Goal: Task Accomplishment & Management: Complete application form

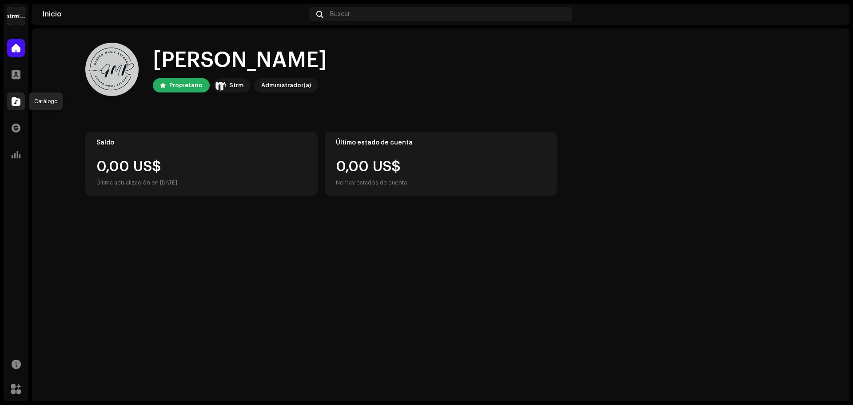
click at [14, 100] on span at bounding box center [16, 101] width 9 height 7
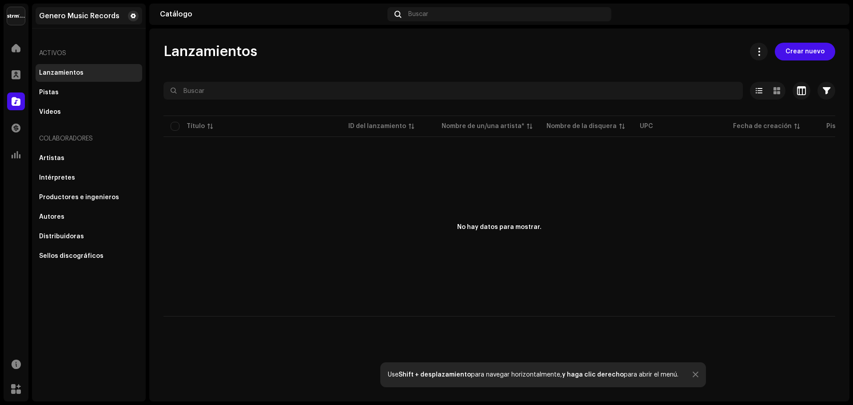
click at [132, 15] on span at bounding box center [133, 15] width 5 height 7
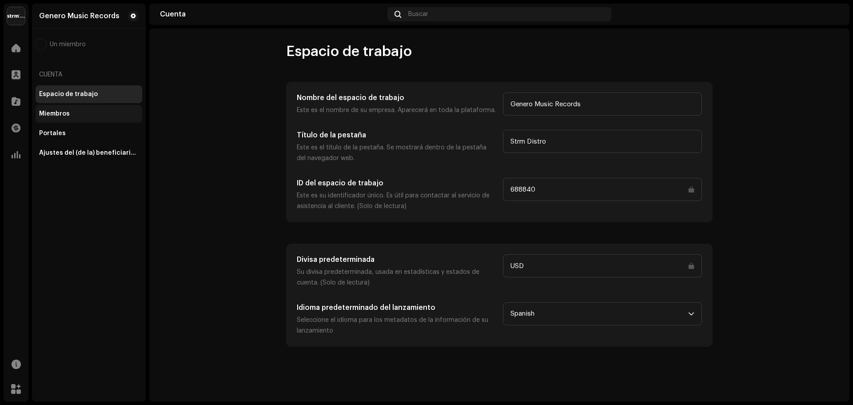
click at [85, 114] on div "Miembros" at bounding box center [89, 113] width 100 height 7
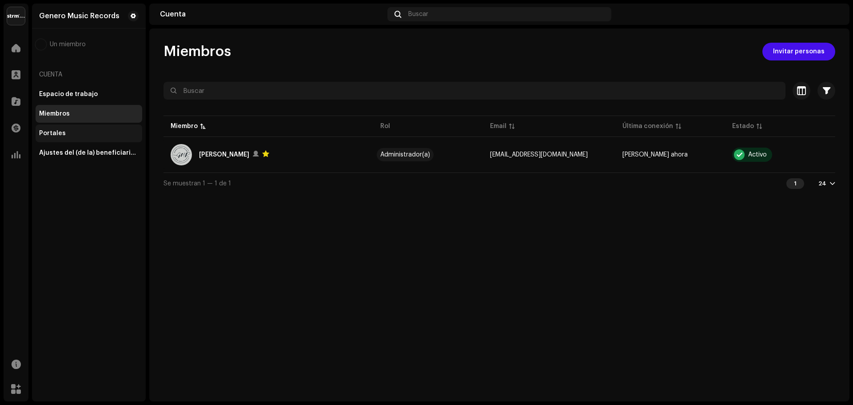
click at [84, 135] on div "Portales" at bounding box center [89, 133] width 100 height 7
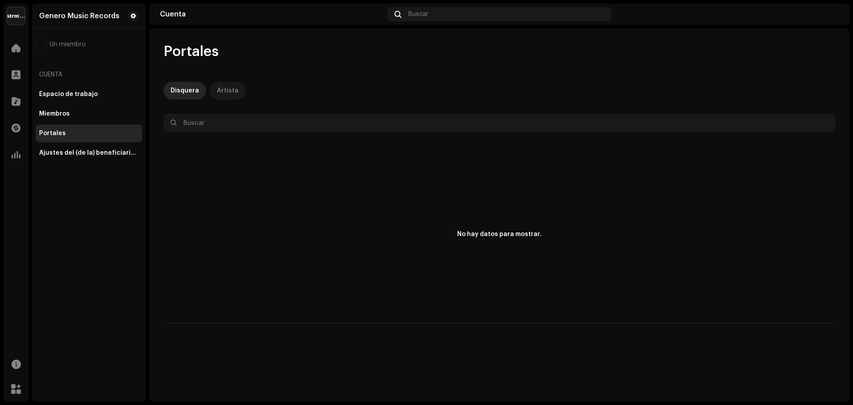
click at [228, 82] on div "Artista" at bounding box center [228, 91] width 22 height 18
click at [88, 152] on div "Ajustes del (de la) beneficiario(a)" at bounding box center [89, 152] width 100 height 7
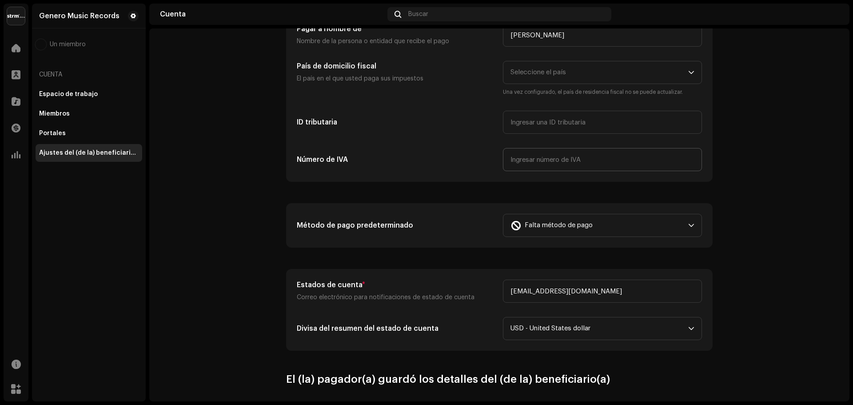
scroll to position [112, 0]
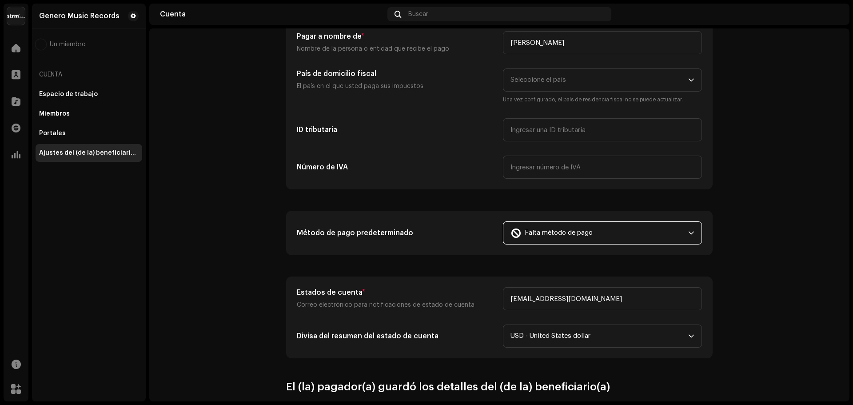
click at [544, 239] on span "Falta método de pago" at bounding box center [559, 233] width 68 height 22
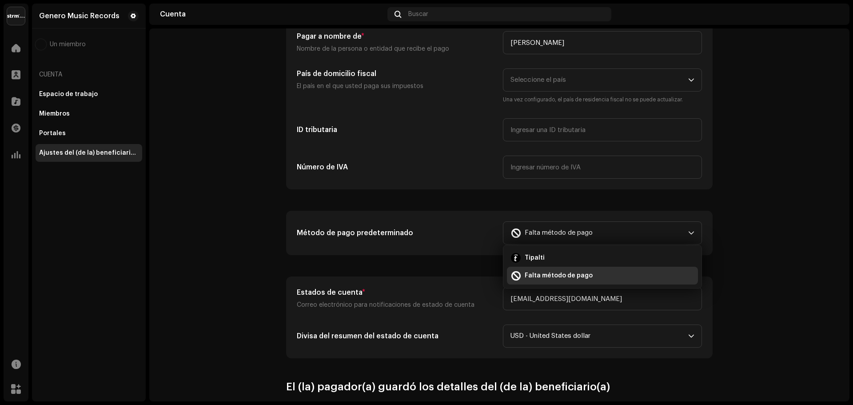
click at [221, 241] on account-payee-settings "Ajustes del (de la) beneficiario(a) Tipo Empresa Individual Individual: no inco…" at bounding box center [499, 266] width 700 height 671
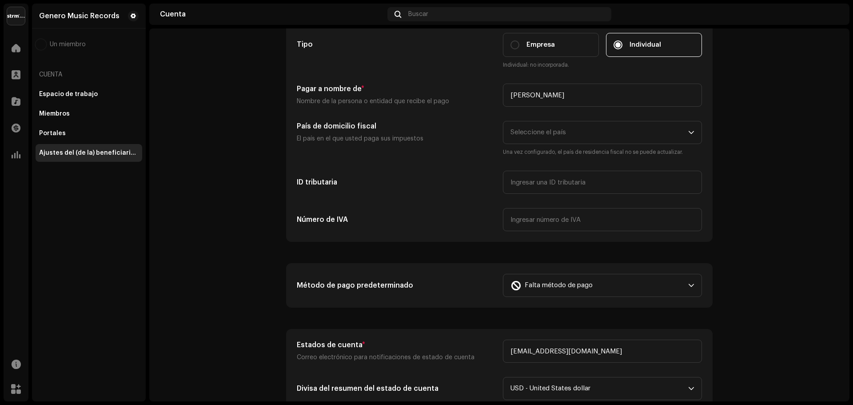
scroll to position [0, 0]
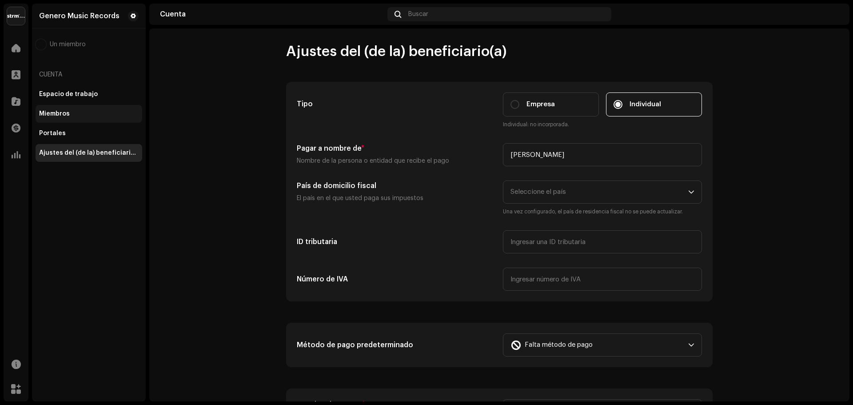
click at [75, 121] on div "Miembros" at bounding box center [89, 114] width 107 height 18
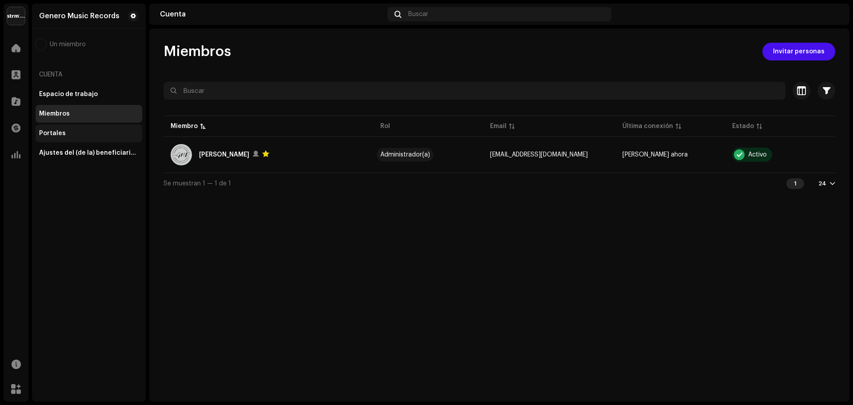
click at [91, 130] on div "Portales" at bounding box center [89, 133] width 100 height 7
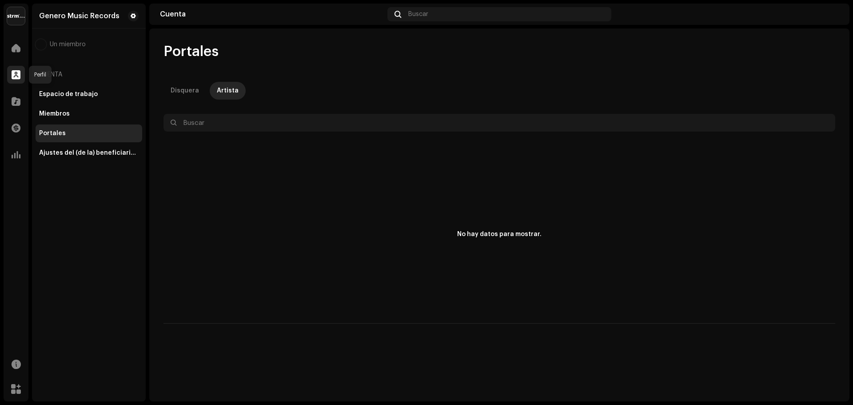
click at [22, 67] on div at bounding box center [16, 75] width 18 height 18
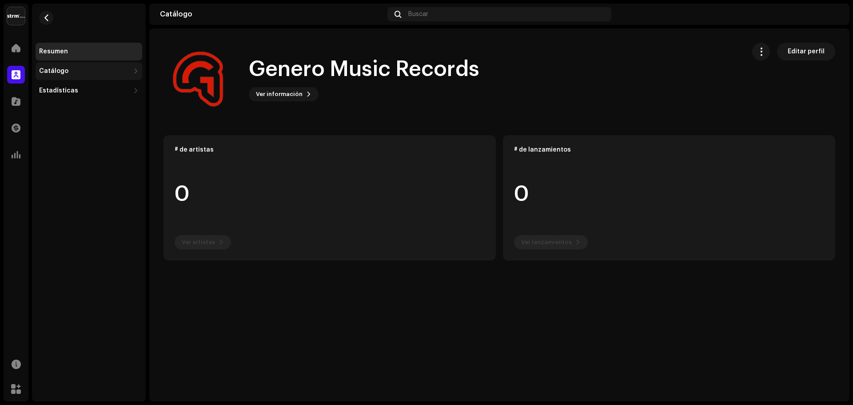
click at [58, 65] on div "Catálogo" at bounding box center [89, 71] width 107 height 18
click at [66, 89] on div "Lanzamientos" at bounding box center [65, 90] width 44 height 7
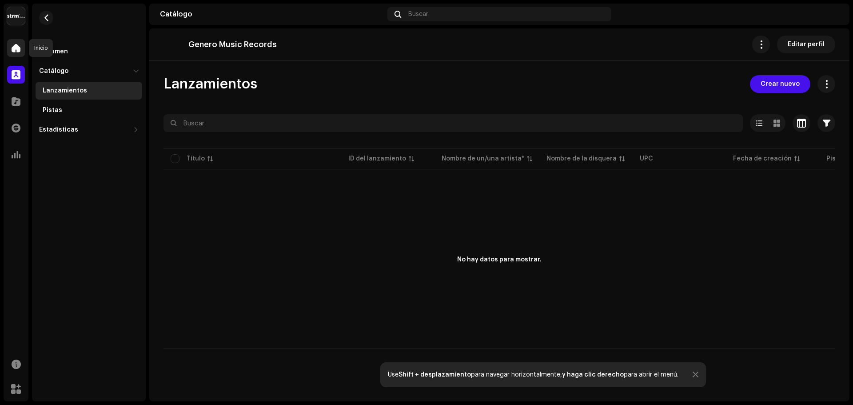
click at [24, 44] on div at bounding box center [16, 48] width 18 height 18
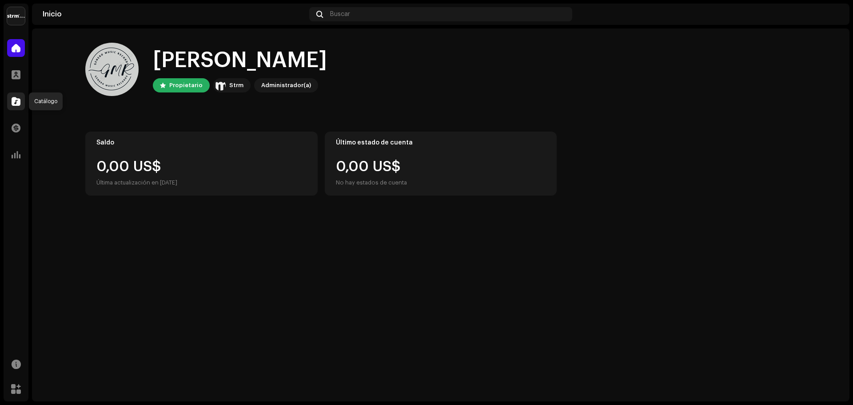
click at [17, 101] on span at bounding box center [16, 101] width 9 height 7
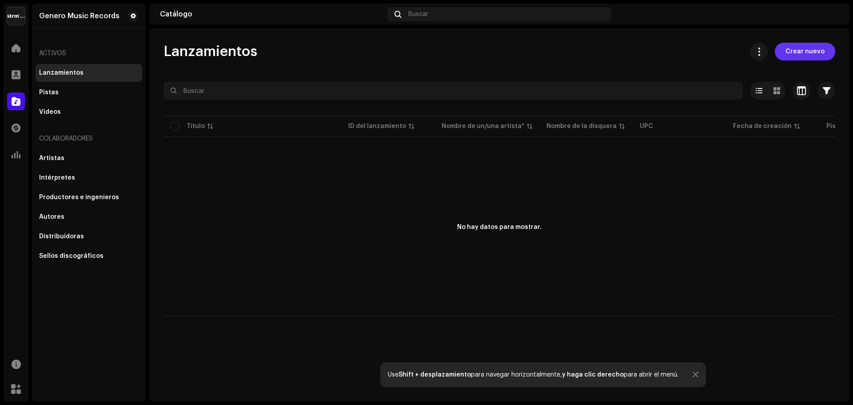
click at [803, 55] on span "Crear nuevo" at bounding box center [805, 52] width 39 height 18
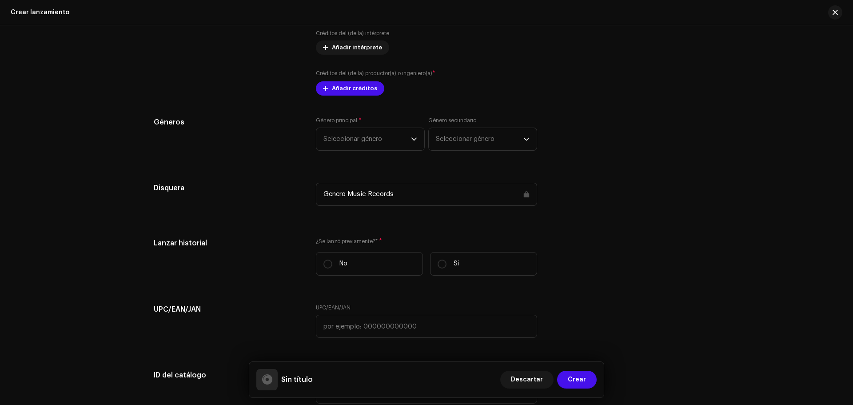
scroll to position [1000, 0]
click at [495, 200] on div "Genero Music Records" at bounding box center [426, 192] width 221 height 23
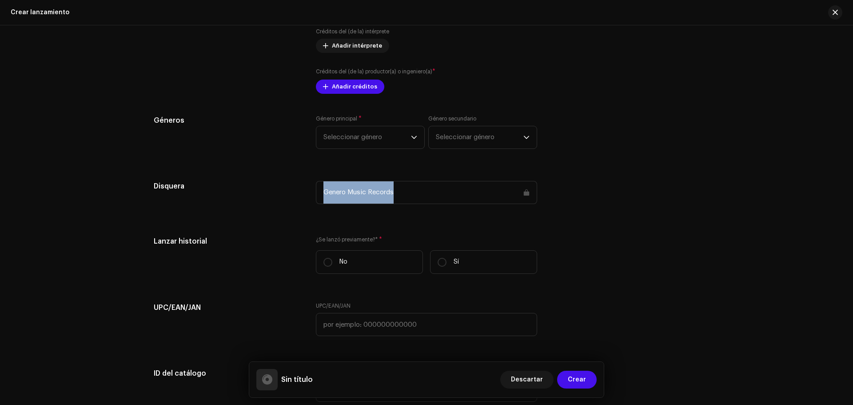
click at [495, 200] on div "Genero Music Records" at bounding box center [426, 192] width 221 height 23
click at [411, 200] on div "Genero Music Records" at bounding box center [426, 192] width 221 height 23
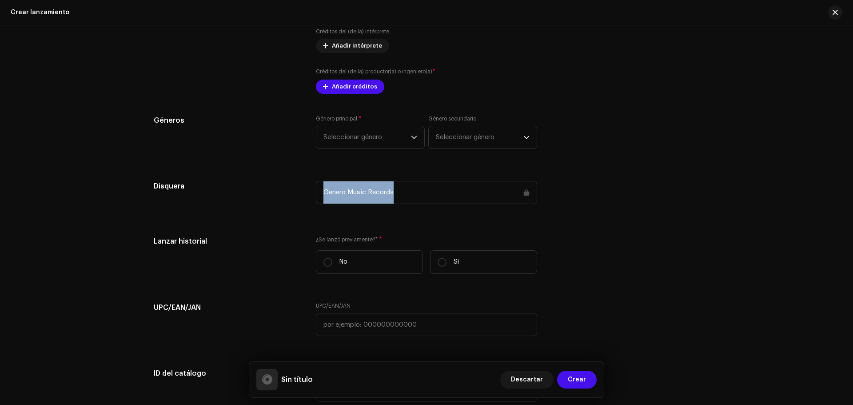
click at [411, 200] on div "Genero Music Records" at bounding box center [426, 192] width 221 height 23
